Goal: Transaction & Acquisition: Purchase product/service

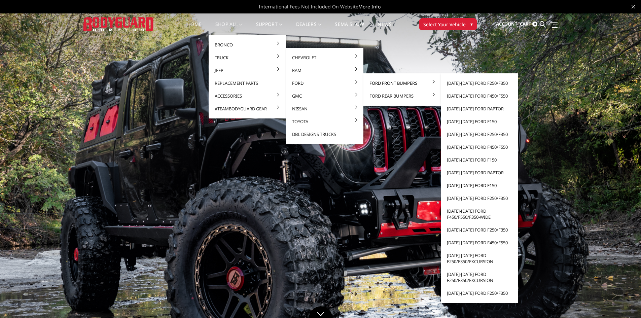
click at [472, 182] on link "[DATE]-[DATE] Ford F150" at bounding box center [480, 185] width 72 height 13
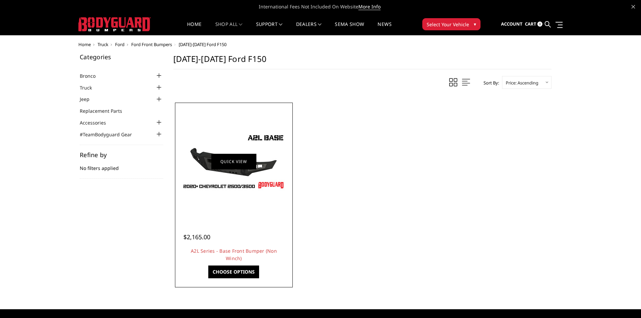
click at [242, 165] on link "Quick view" at bounding box center [233, 161] width 45 height 16
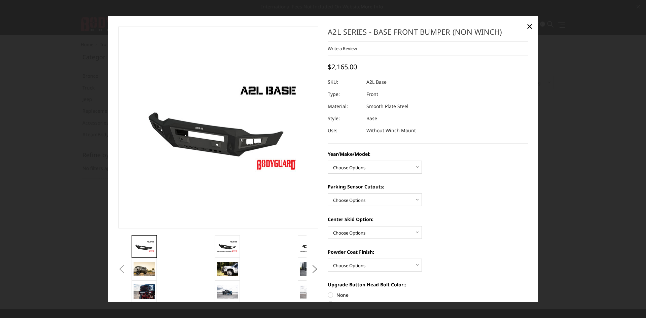
click at [348, 160] on div "Year/Make/Model: Choose Options Chevrolet 15-19 2500/3500 Chevrolet 19-21 1500 …" at bounding box center [428, 161] width 200 height 23
click at [353, 169] on select "Choose Options Chevrolet 15-19 2500/3500 Chevrolet 19-21 1500 Chevrolet 15-20 C…" at bounding box center [375, 167] width 94 height 13
select select "4337"
click at [328, 161] on select "Choose Options Chevrolet 15-19 2500/3500 Chevrolet 19-21 1500 Chevrolet 15-20 C…" at bounding box center [375, 167] width 94 height 13
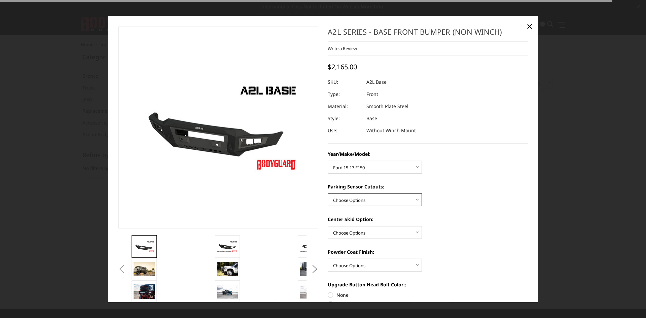
click at [364, 197] on select "Choose Options Yes - With Parking Sensor Cutouts No - Without Parking Sensor Cu…" at bounding box center [375, 200] width 94 height 13
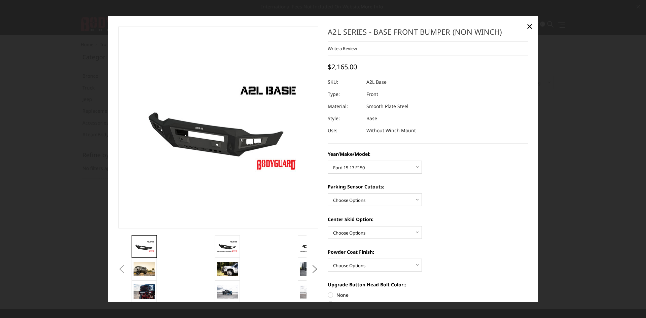
click at [479, 210] on div "Year/Make/Model: Choose Options Chevrolet 15-19 2500/3500 Chevrolet 19-21 1500 …" at bounding box center [428, 292] width 200 height 285
click at [403, 229] on select "Choose Options Single Light Bar Cutout" at bounding box center [375, 232] width 94 height 13
click at [394, 231] on select "Choose Options Single Light Bar Cutout" at bounding box center [375, 232] width 94 height 13
click at [393, 260] on select "Choose Options Bare metal (included) Texture Black Powder Coat" at bounding box center [375, 265] width 94 height 13
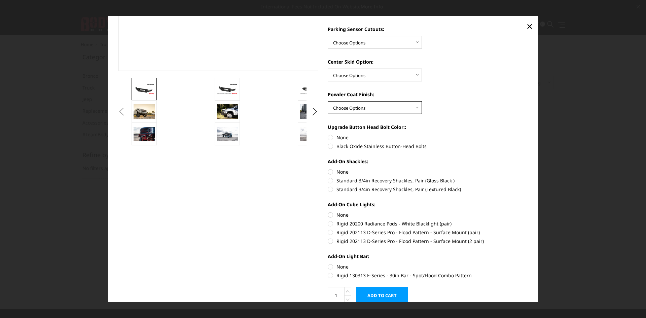
scroll to position [119, 0]
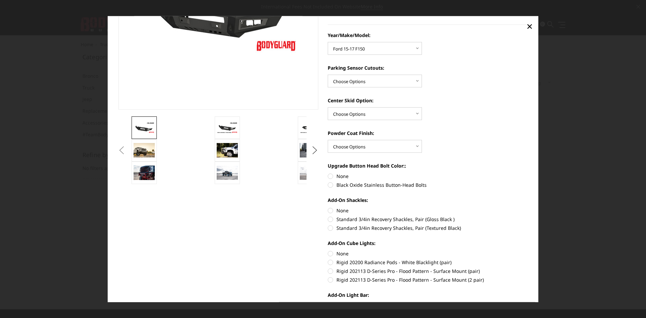
click at [310, 145] on button "Next" at bounding box center [315, 150] width 10 height 10
